Goal: Use online tool/utility: Use online tool/utility

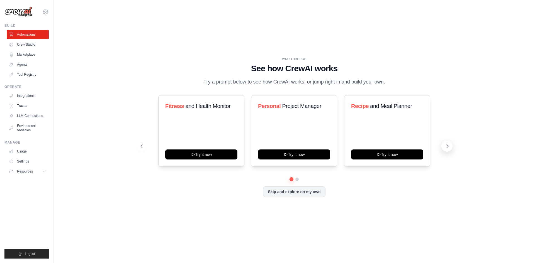
click at [445, 148] on icon at bounding box center [448, 147] width 6 height 6
click at [143, 149] on icon at bounding box center [141, 147] width 6 height 6
click at [274, 124] on div "Personal Project Manager Try it now" at bounding box center [294, 130] width 86 height 71
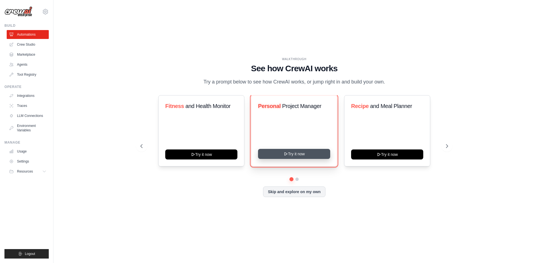
click at [290, 156] on button "Try it now" at bounding box center [294, 154] width 72 height 10
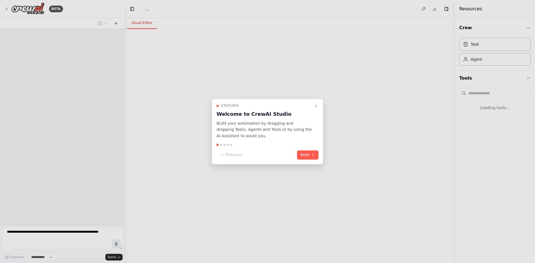
select select "****"
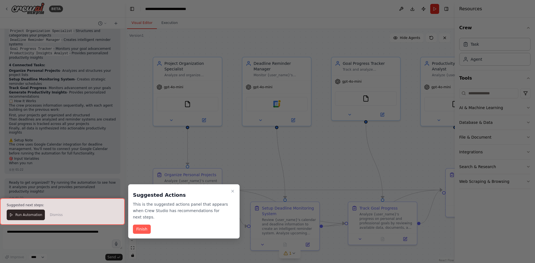
scroll to position [437, 0]
